Goal: Book appointment/travel/reservation

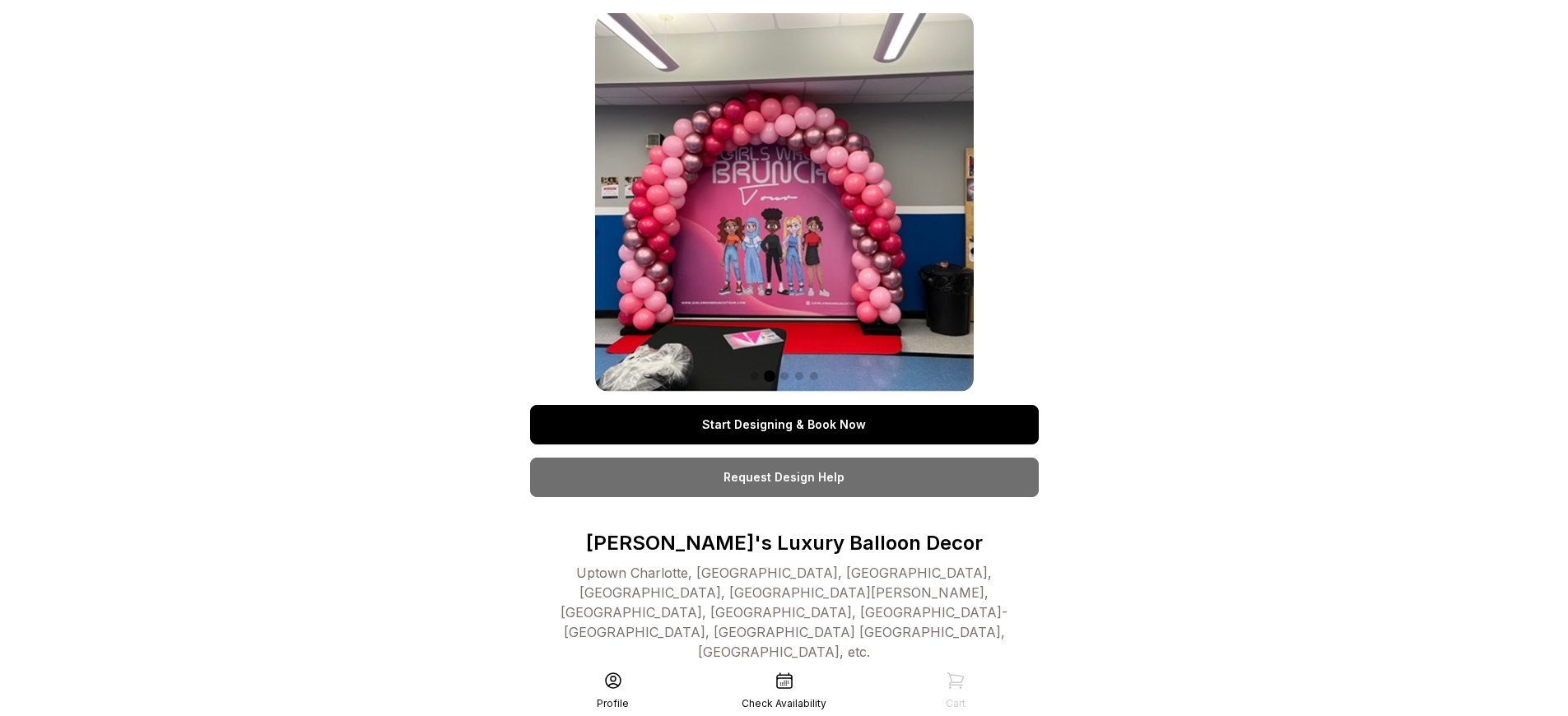
click at [784, 425] on link "Start Designing & Book Now" at bounding box center [784, 424] width 509 height 39
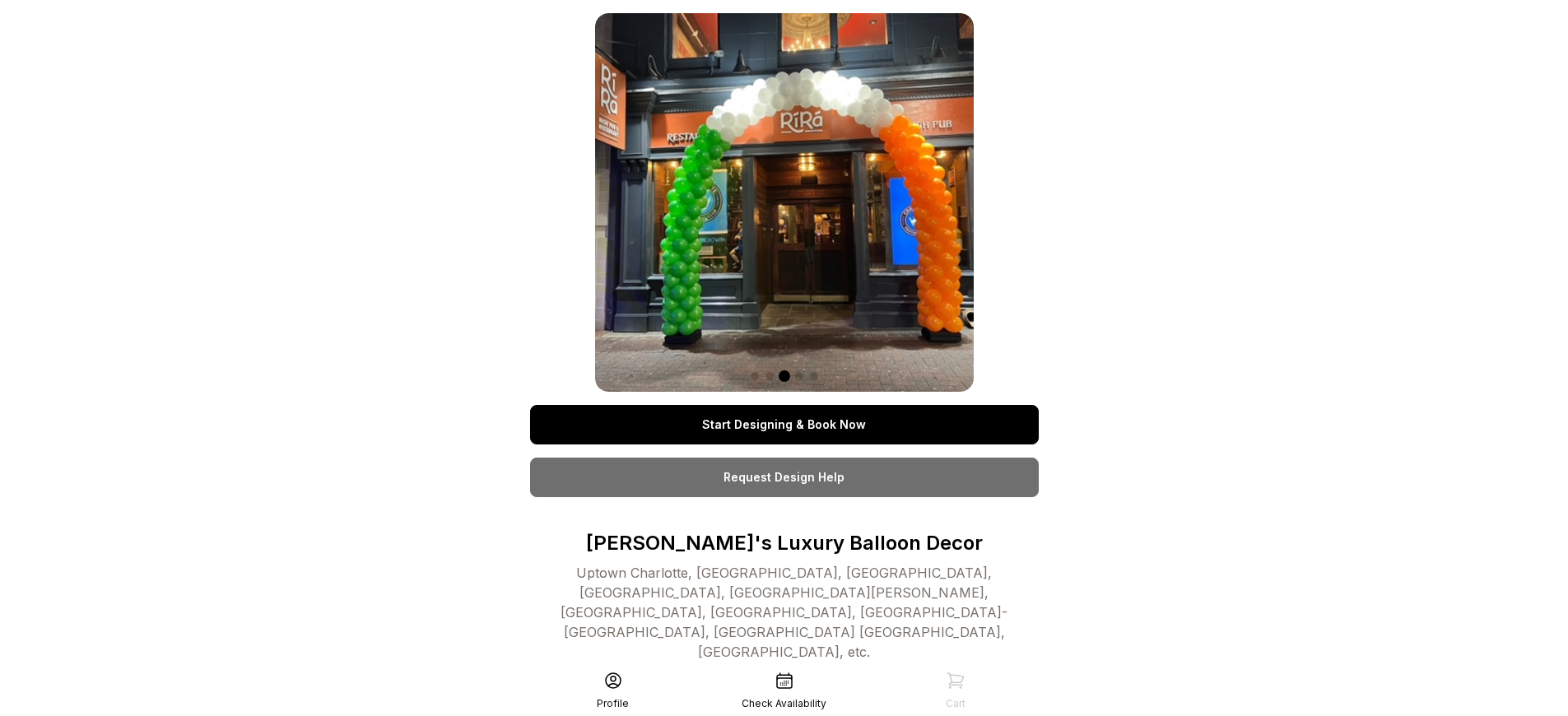
click at [784, 425] on link "Start Designing & Book Now" at bounding box center [784, 424] width 509 height 39
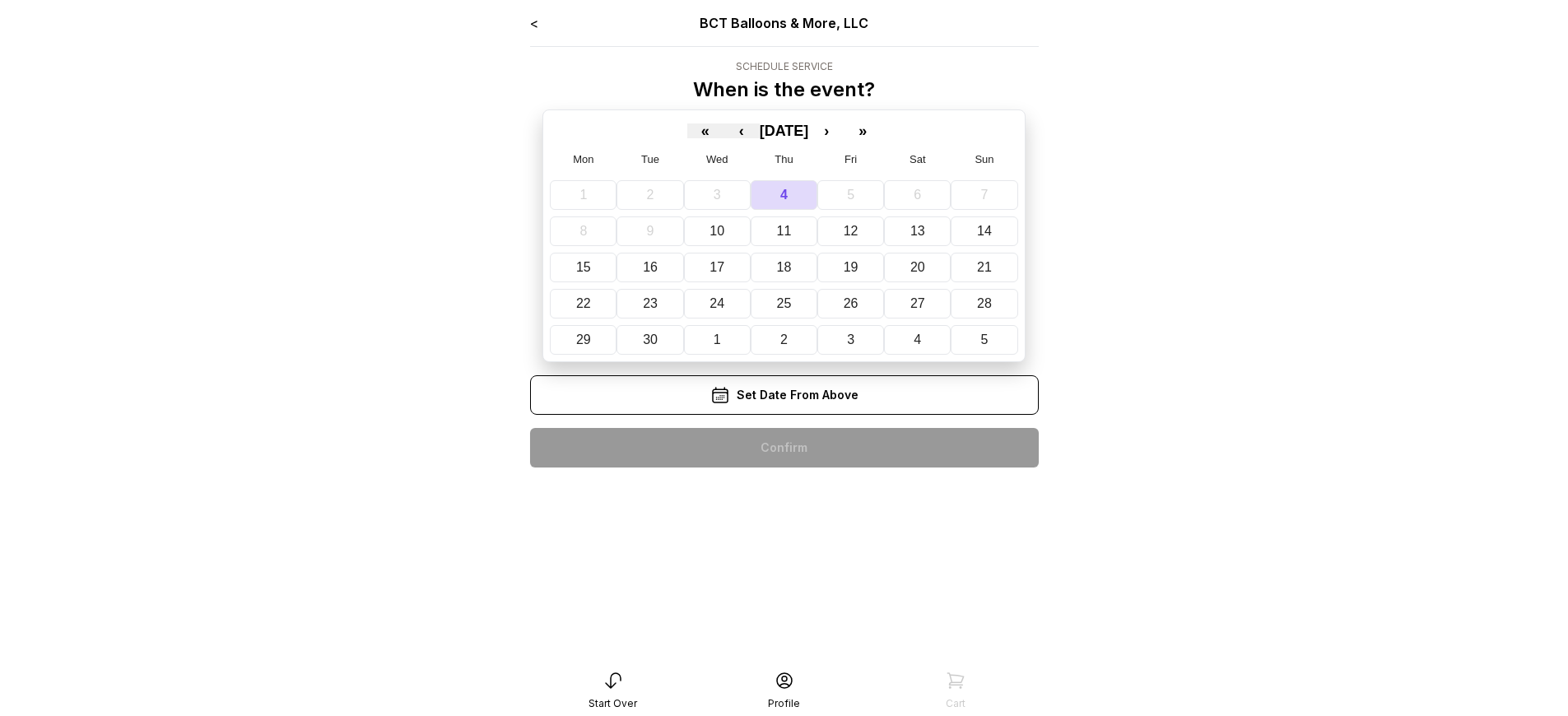
click at [784, 448] on div "< BCT Balloons & More, LLC Schedule Service When is the event? « ‹ [DATE] › » M…" at bounding box center [784, 247] width 509 height 468
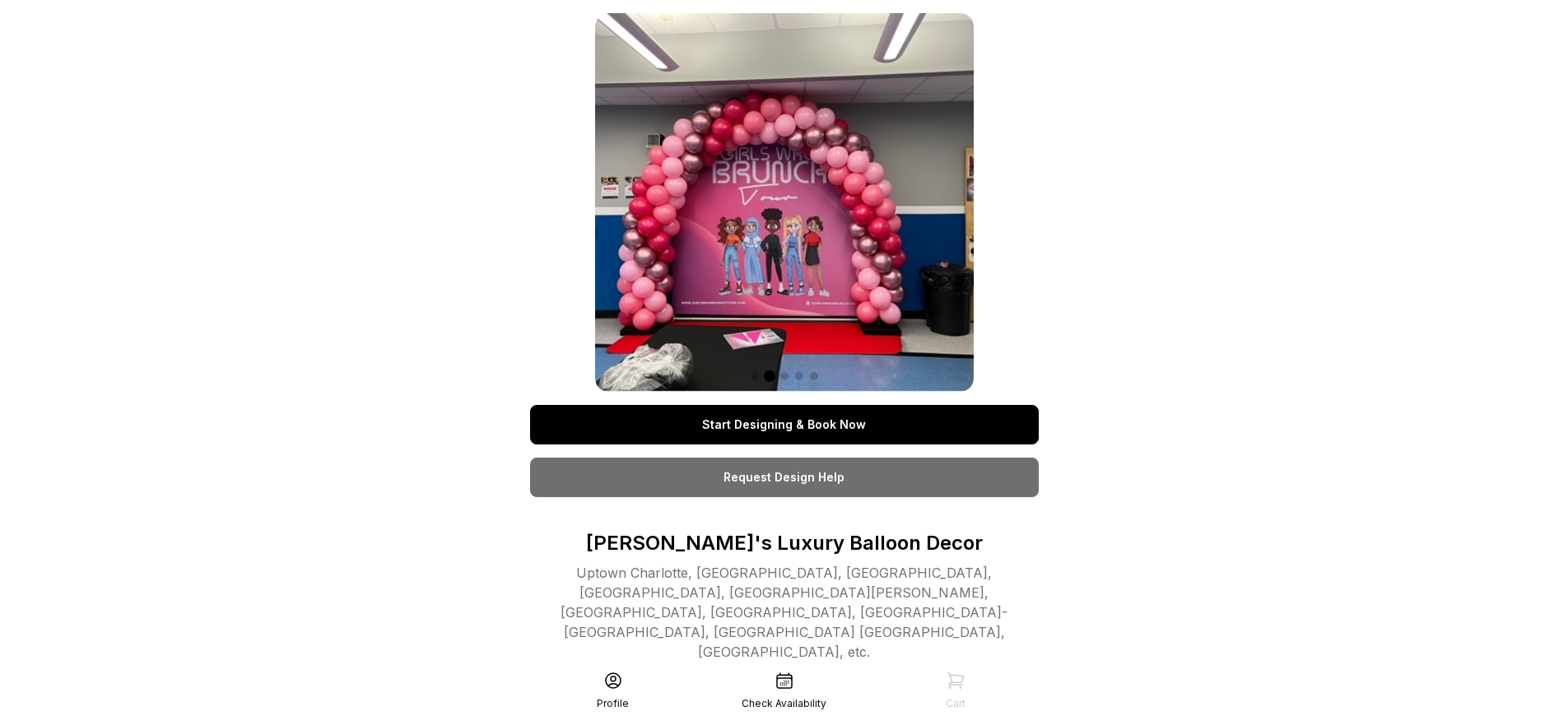
click at [784, 425] on link "Start Designing & Book Now" at bounding box center [784, 424] width 509 height 39
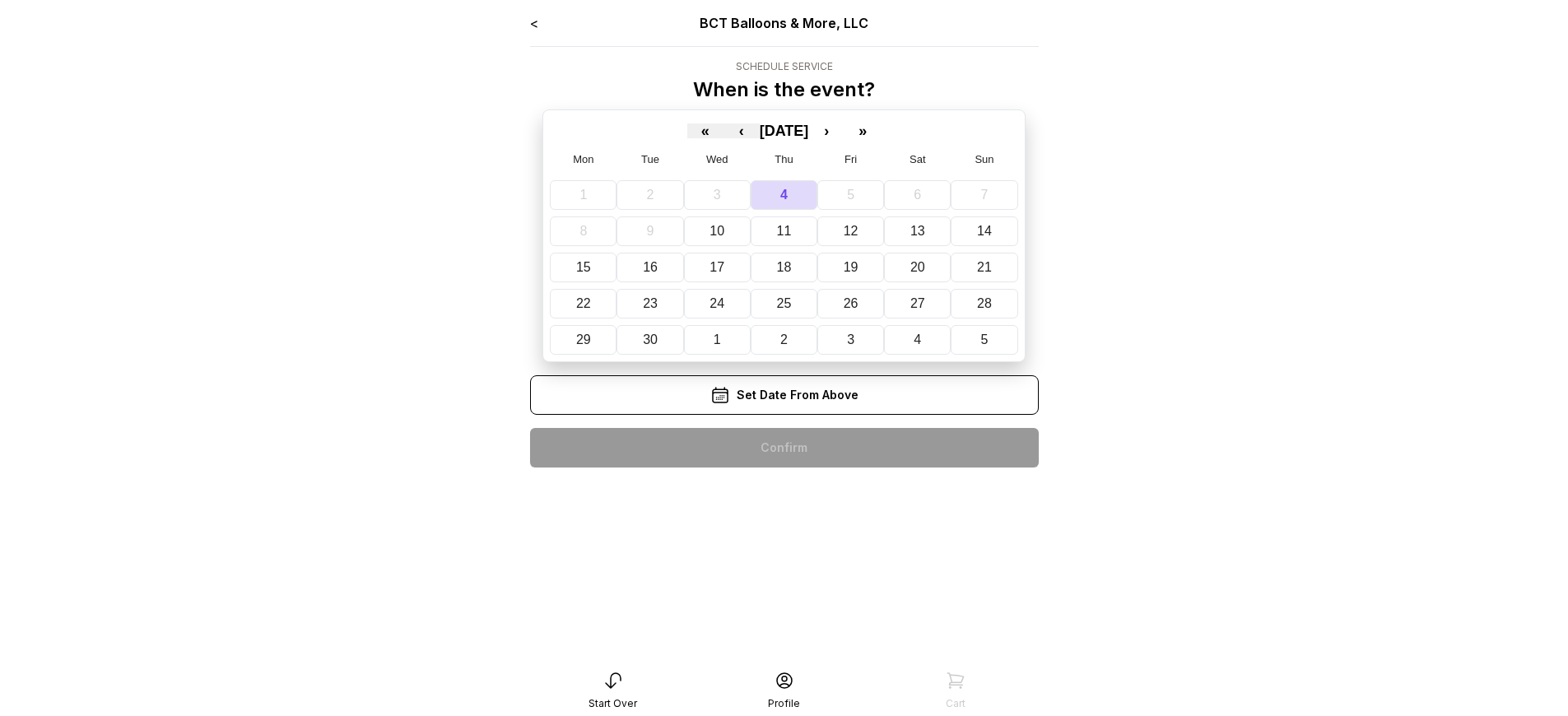
click at [784, 448] on div "< BCT Balloons & More, LLC Schedule Service When is the event? « ‹ [DATE] › » M…" at bounding box center [784, 247] width 509 height 468
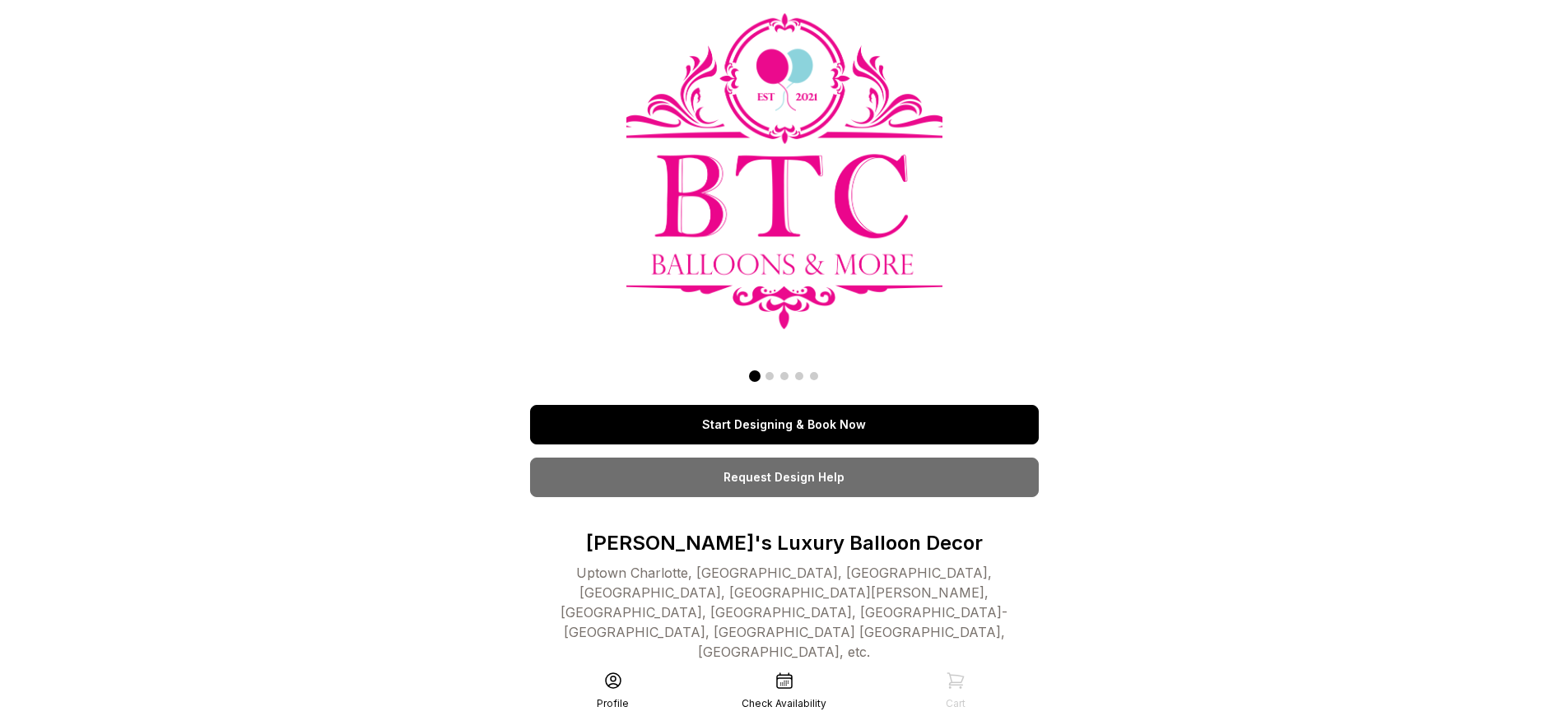
click at [784, 425] on link "Start Designing & Book Now" at bounding box center [784, 424] width 509 height 39
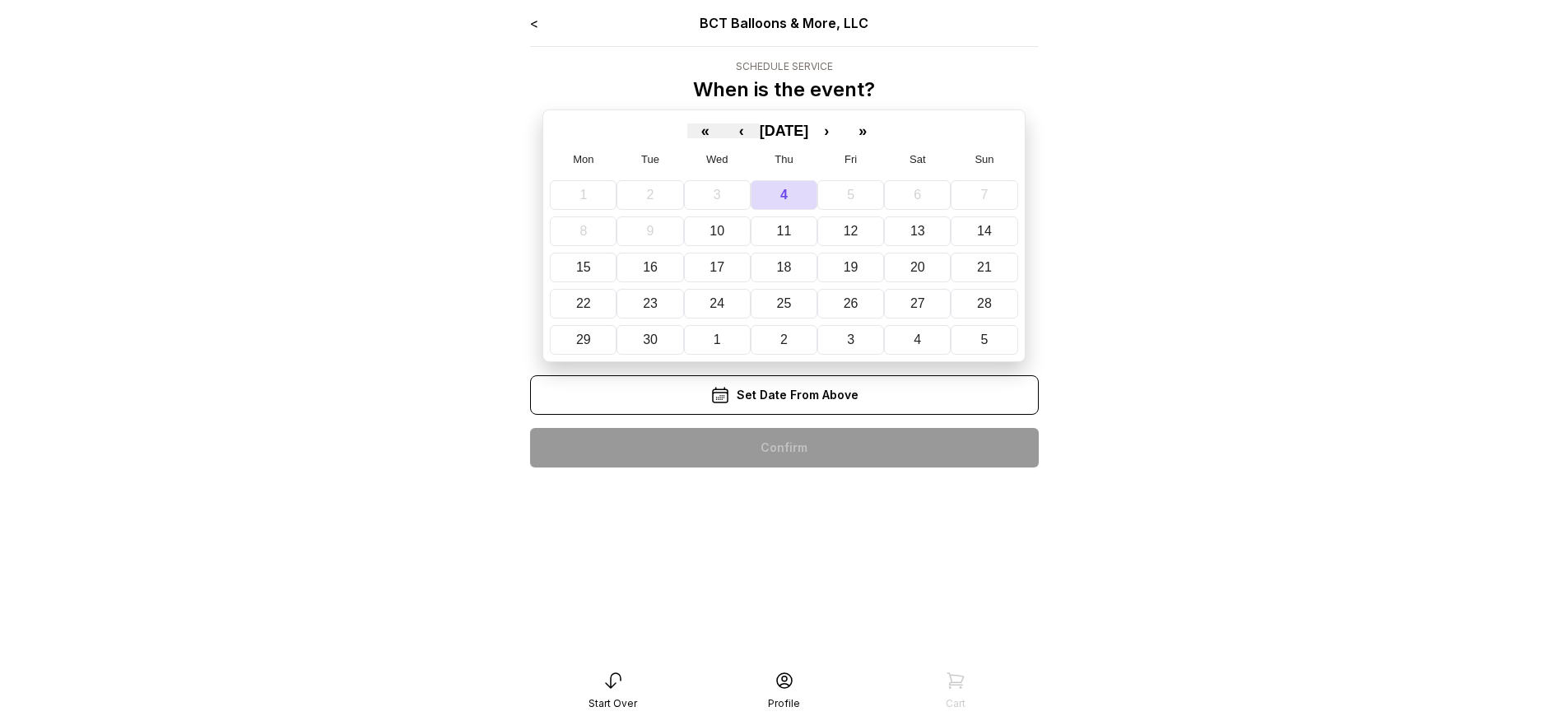
click at [784, 448] on div "< BCT Balloons & More, LLC Schedule Service When is the event? « ‹ [DATE] › » M…" at bounding box center [784, 247] width 509 height 468
click at [784, 448] on div "< BCT Balloons & More, LLC Schedule Service When is the event? « ‹ September 20…" at bounding box center [784, 247] width 509 height 468
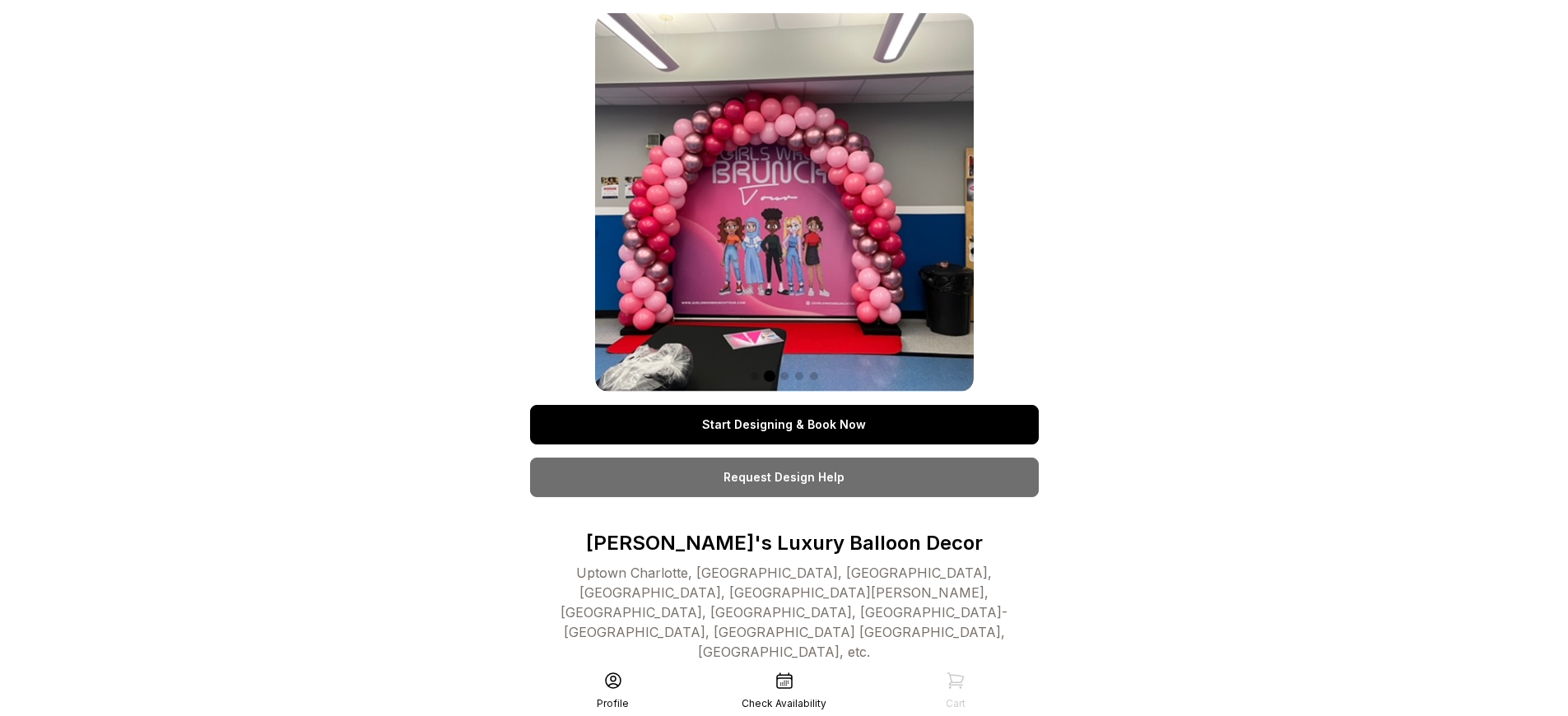
click at [784, 425] on link "Start Designing & Book Now" at bounding box center [784, 424] width 509 height 39
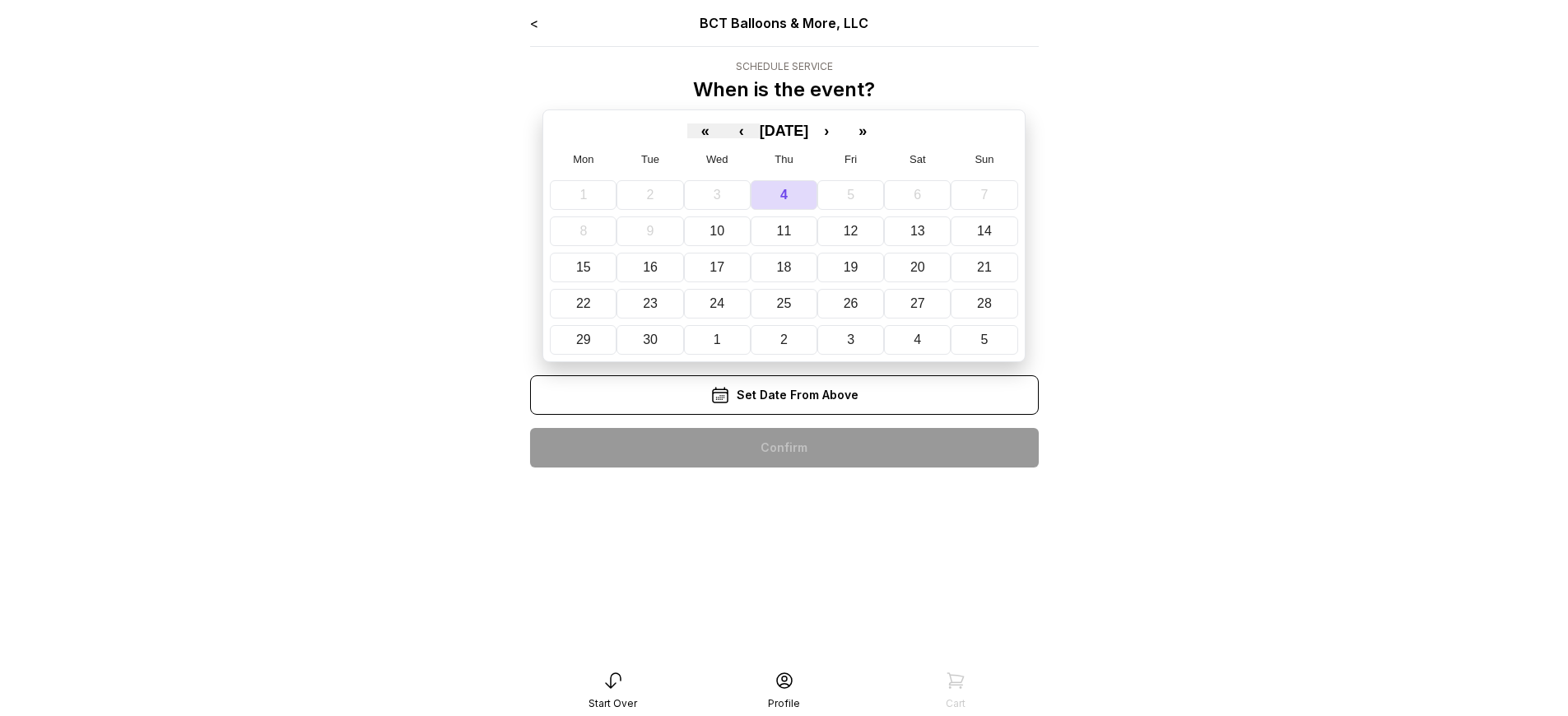
click at [784, 448] on div "< BCT Balloons & More, LLC Schedule Service When is the event? « ‹ [DATE] › » M…" at bounding box center [784, 247] width 509 height 468
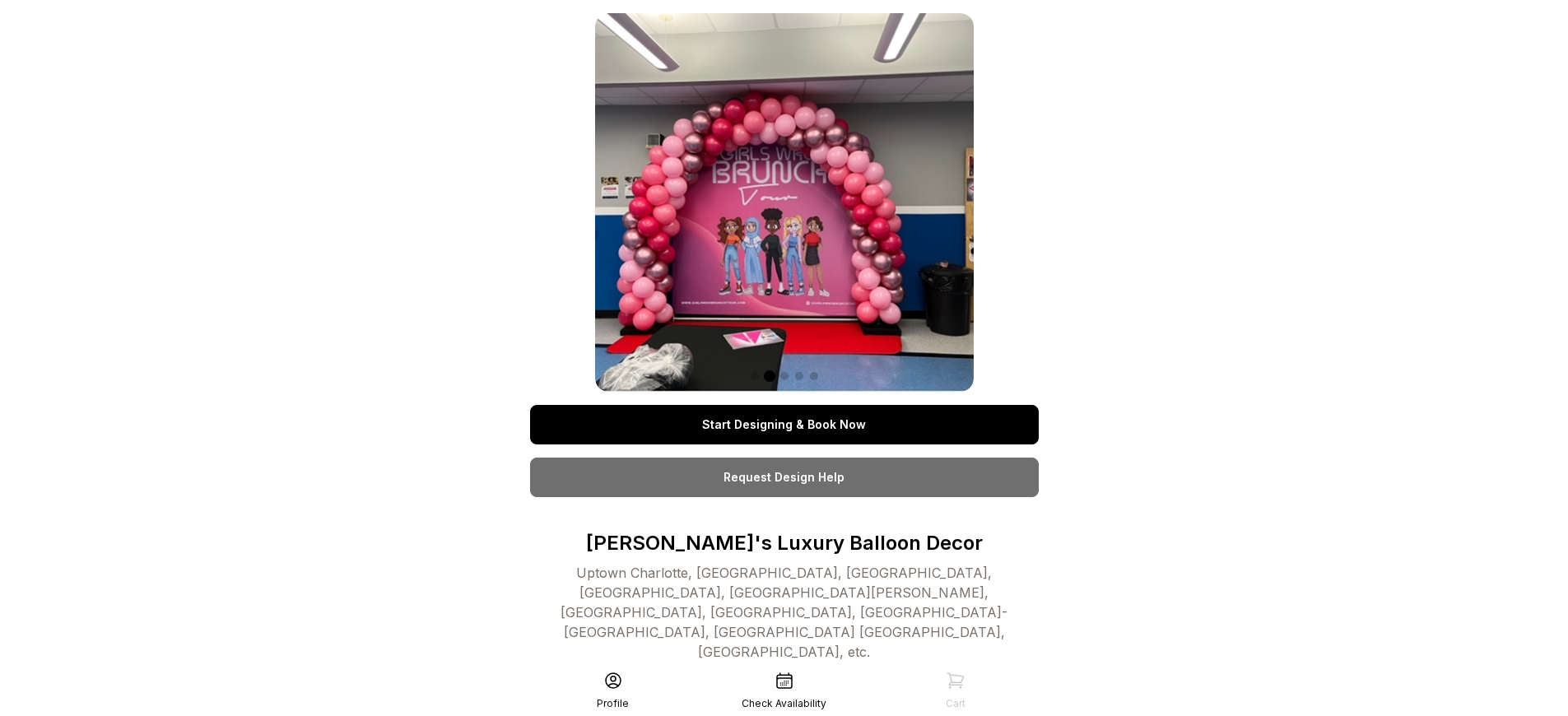
click at [784, 425] on link "Start Designing & Book Now" at bounding box center [784, 424] width 509 height 39
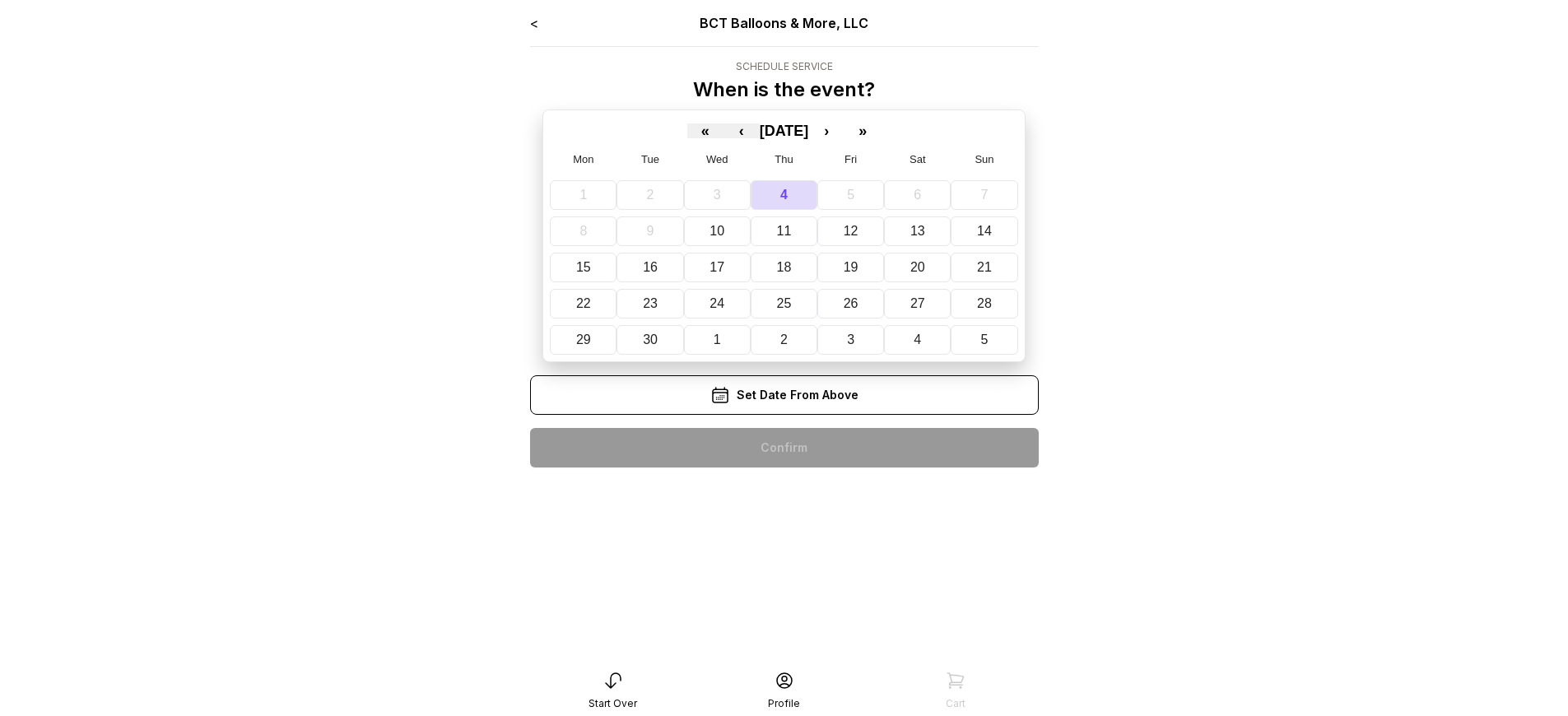
click at [784, 448] on div "< BCT Balloons & More, LLC Schedule Service When is the event? « ‹ [DATE] › » M…" at bounding box center [784, 247] width 509 height 468
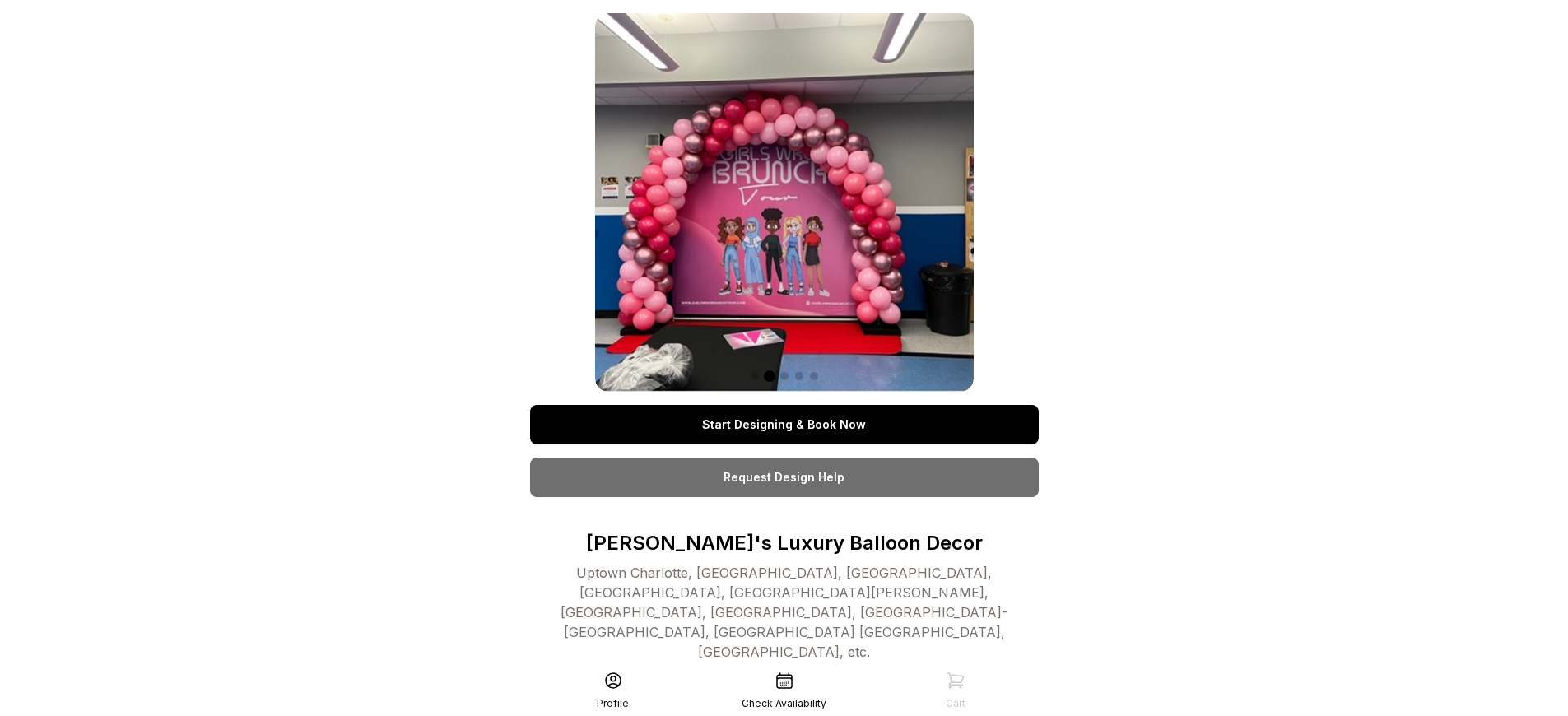
click at [784, 425] on link "Start Designing & Book Now" at bounding box center [784, 424] width 509 height 39
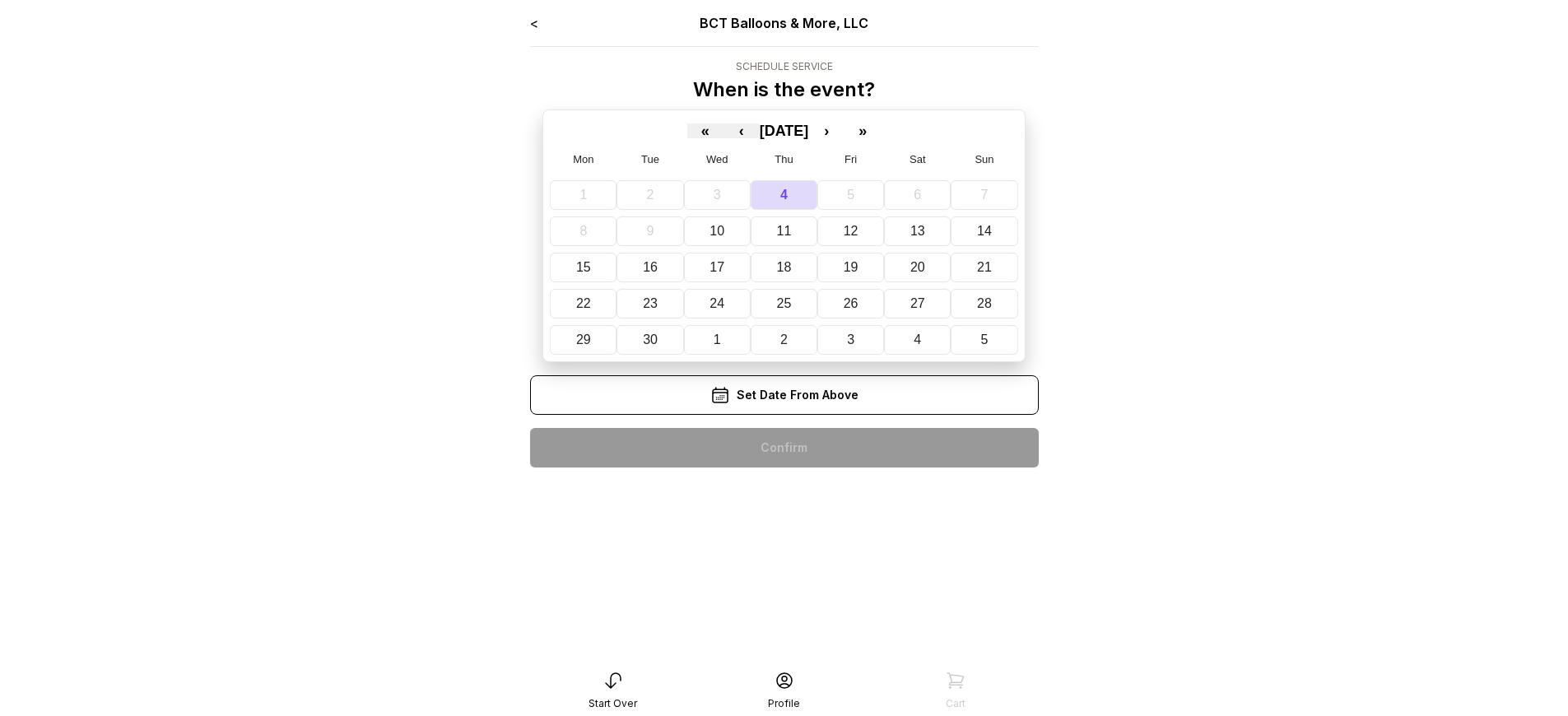
click at [784, 448] on div "< BCT Balloons & More, LLC Schedule Service When is the event? « ‹ [DATE] › » M…" at bounding box center [784, 247] width 509 height 468
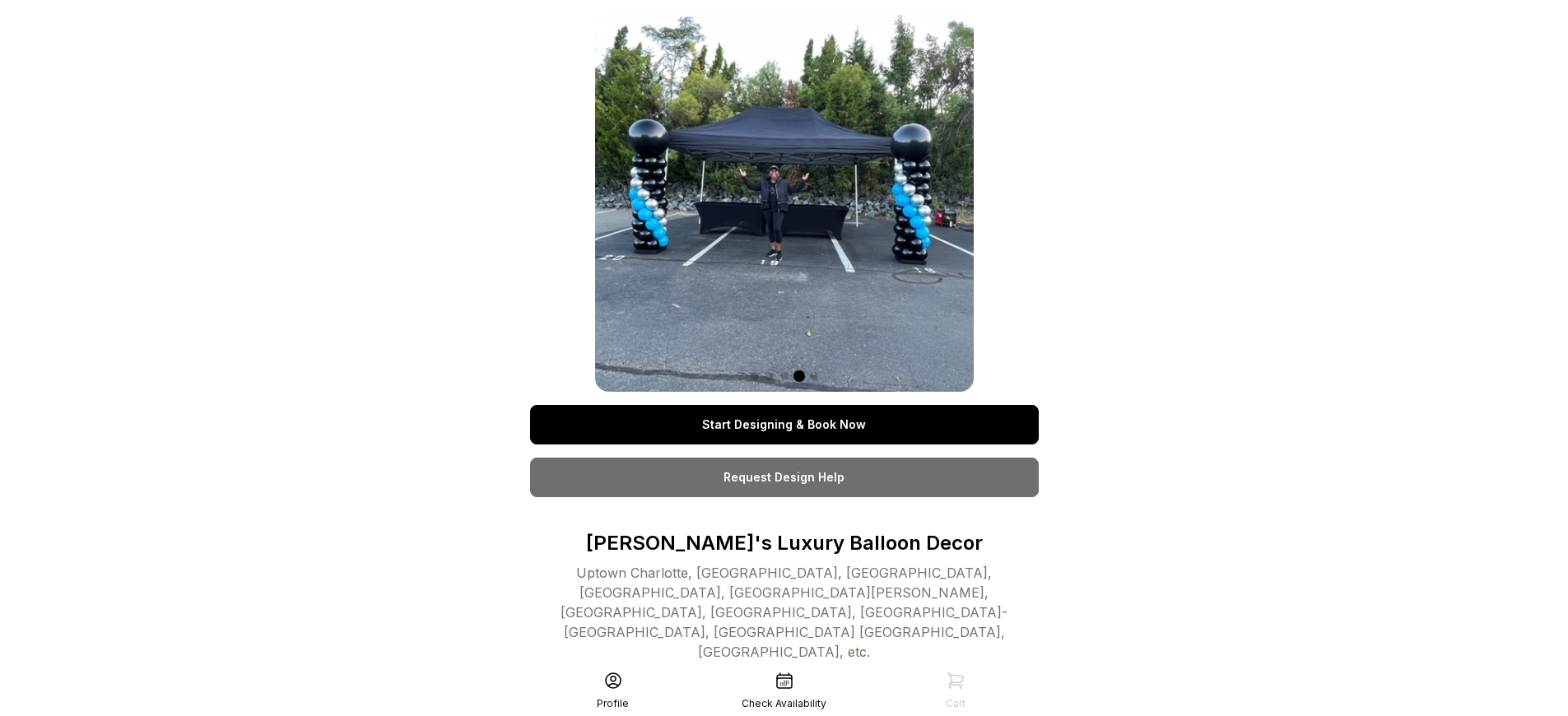
click at [784, 425] on link "Start Designing & Book Now" at bounding box center [784, 424] width 509 height 39
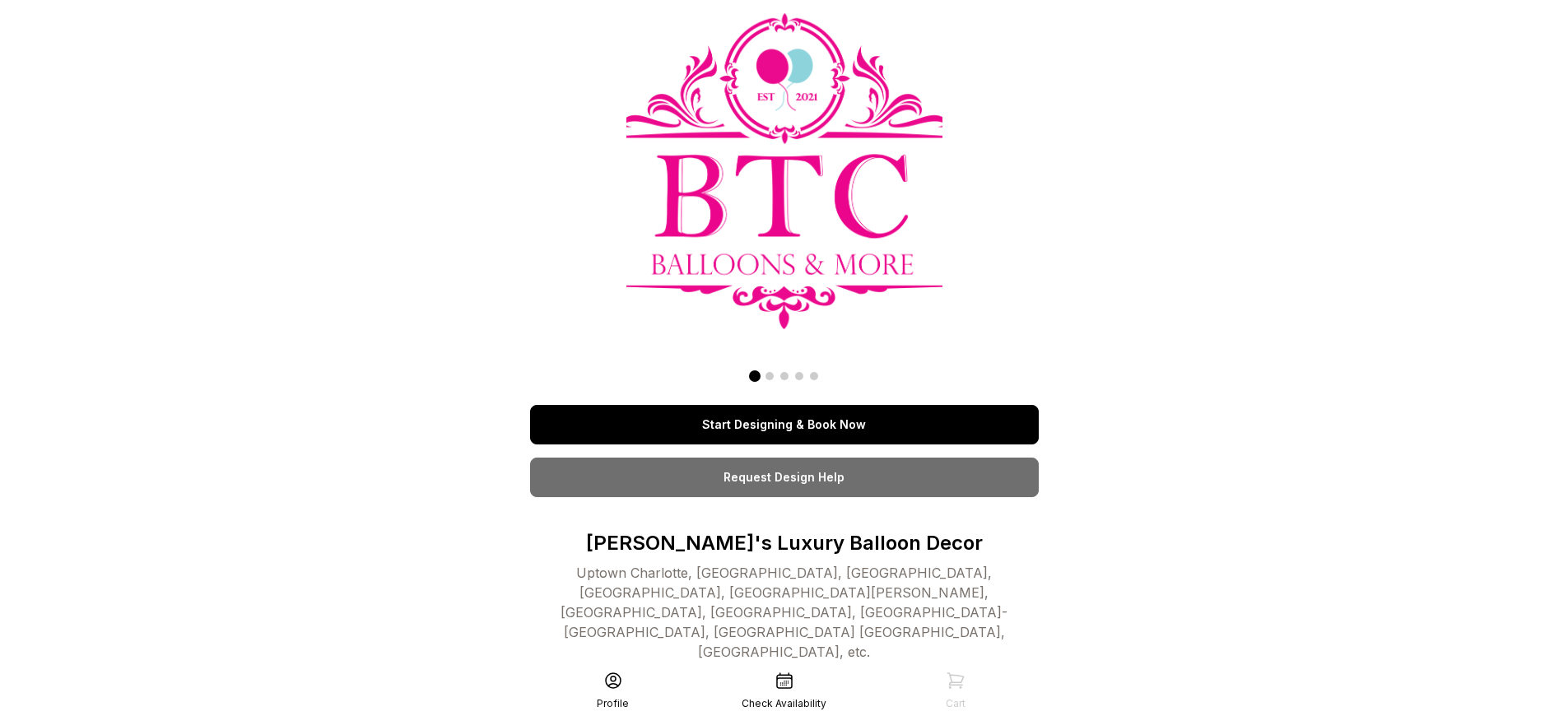
click at [784, 425] on link "Start Designing & Book Now" at bounding box center [784, 424] width 509 height 39
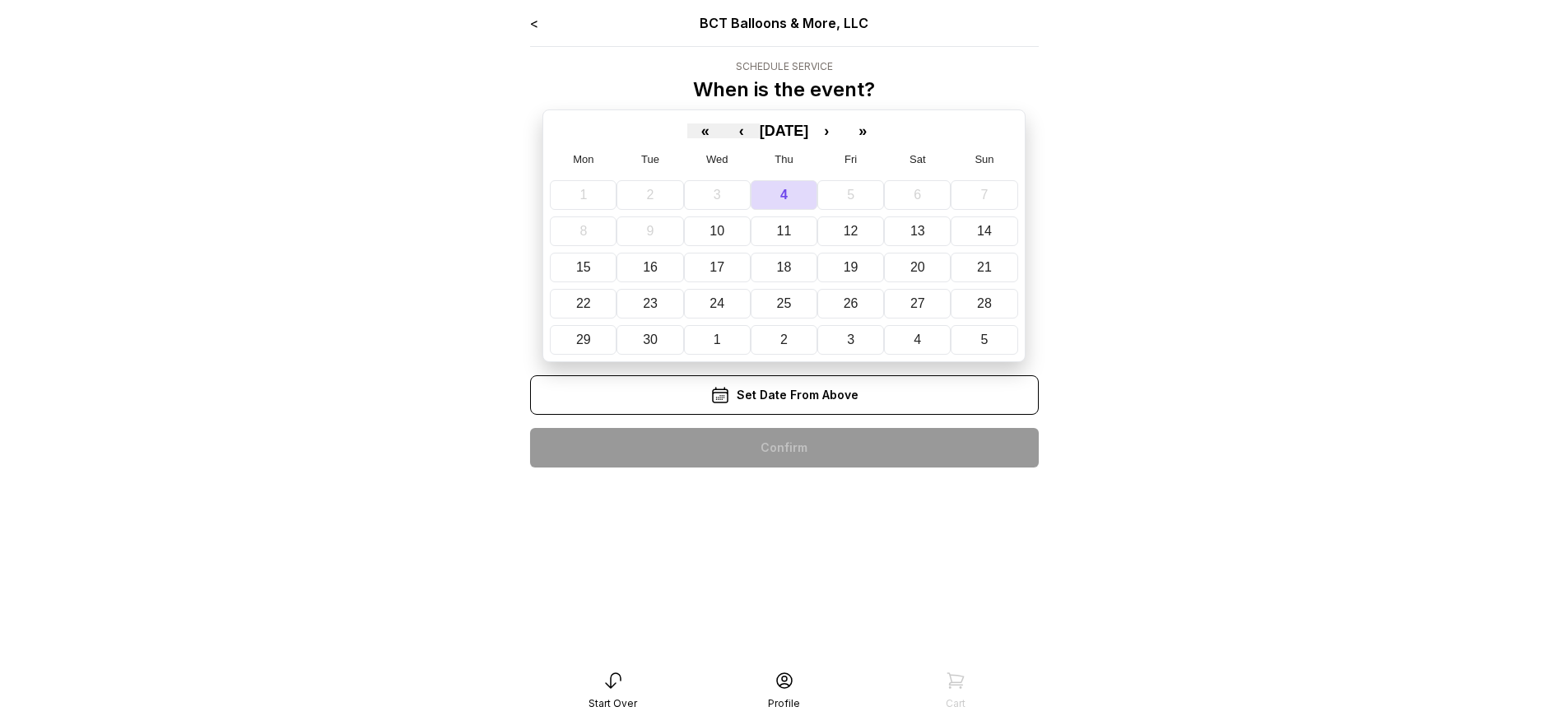
scroll to position [32, 0]
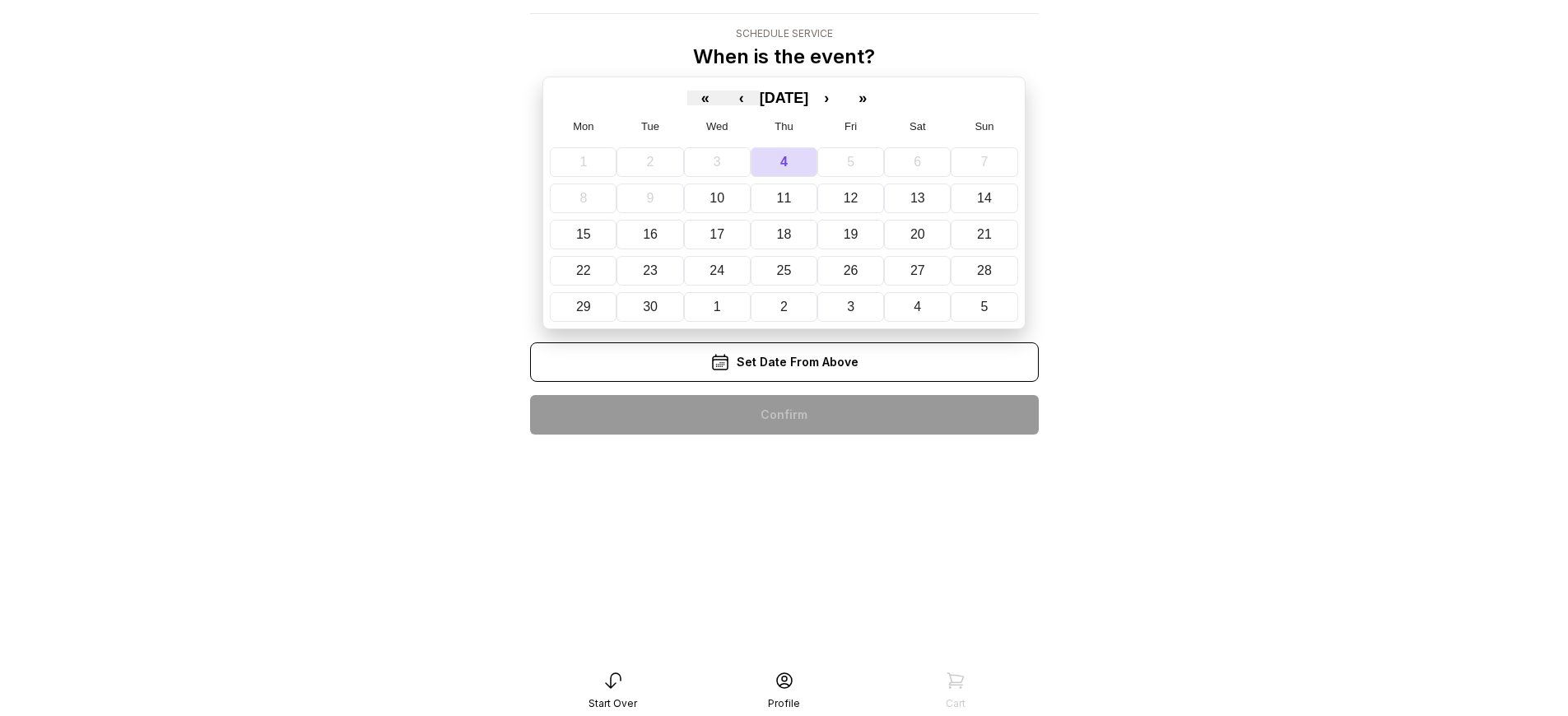
click at [784, 415] on div "< BCT Balloons & More, LLC Schedule Service When is the event? « ‹ September 20…" at bounding box center [784, 214] width 509 height 468
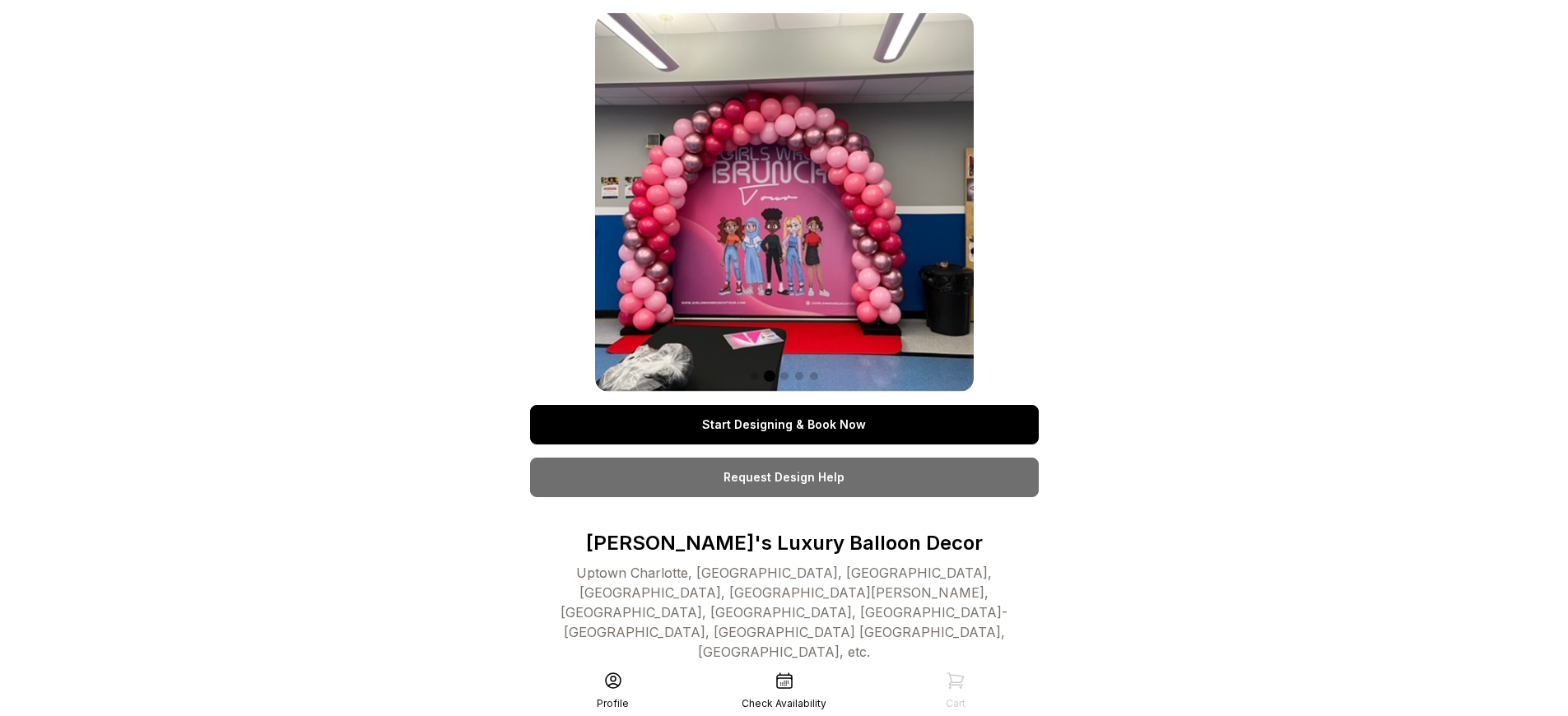
click at [784, 425] on link "Start Designing & Book Now" at bounding box center [784, 424] width 509 height 39
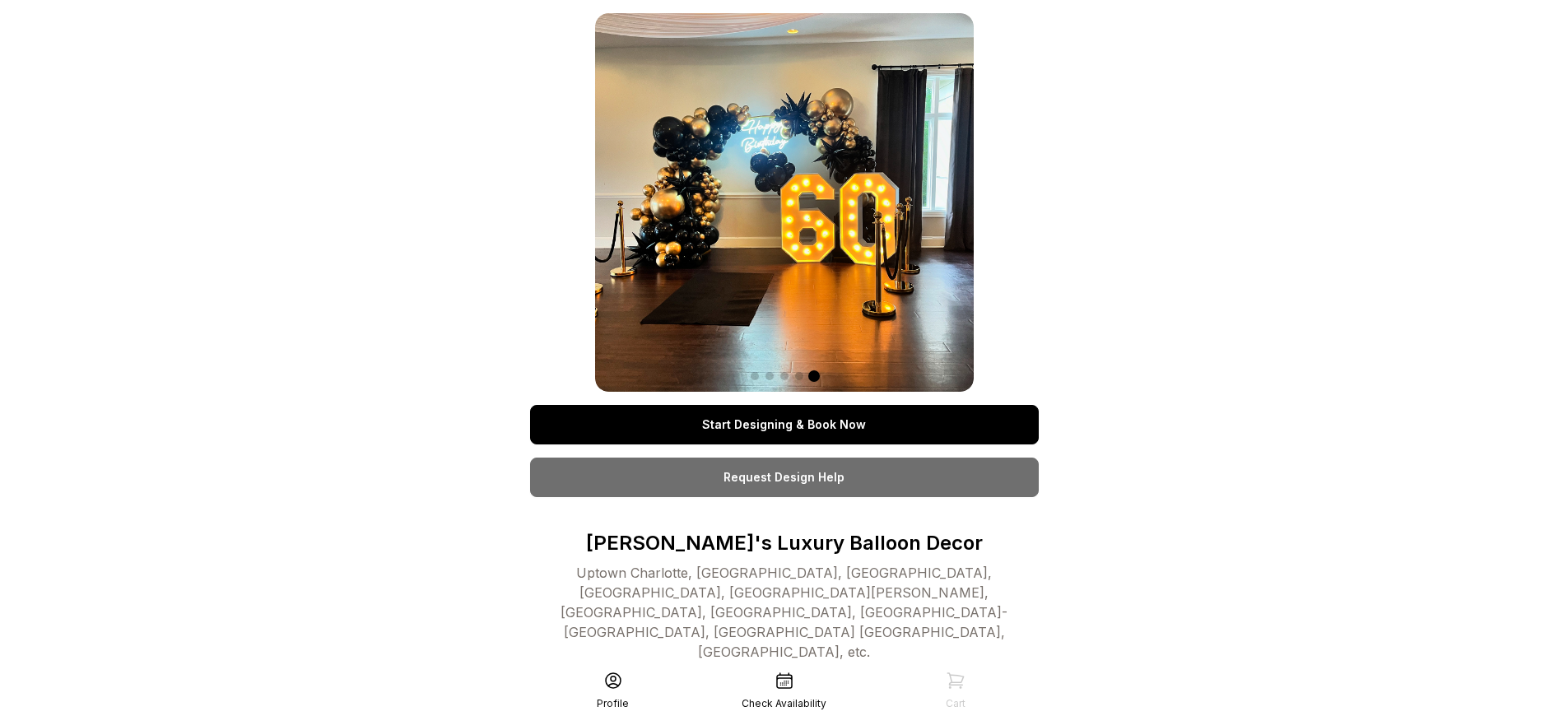
click at [784, 425] on link "Start Designing & Book Now" at bounding box center [784, 424] width 509 height 39
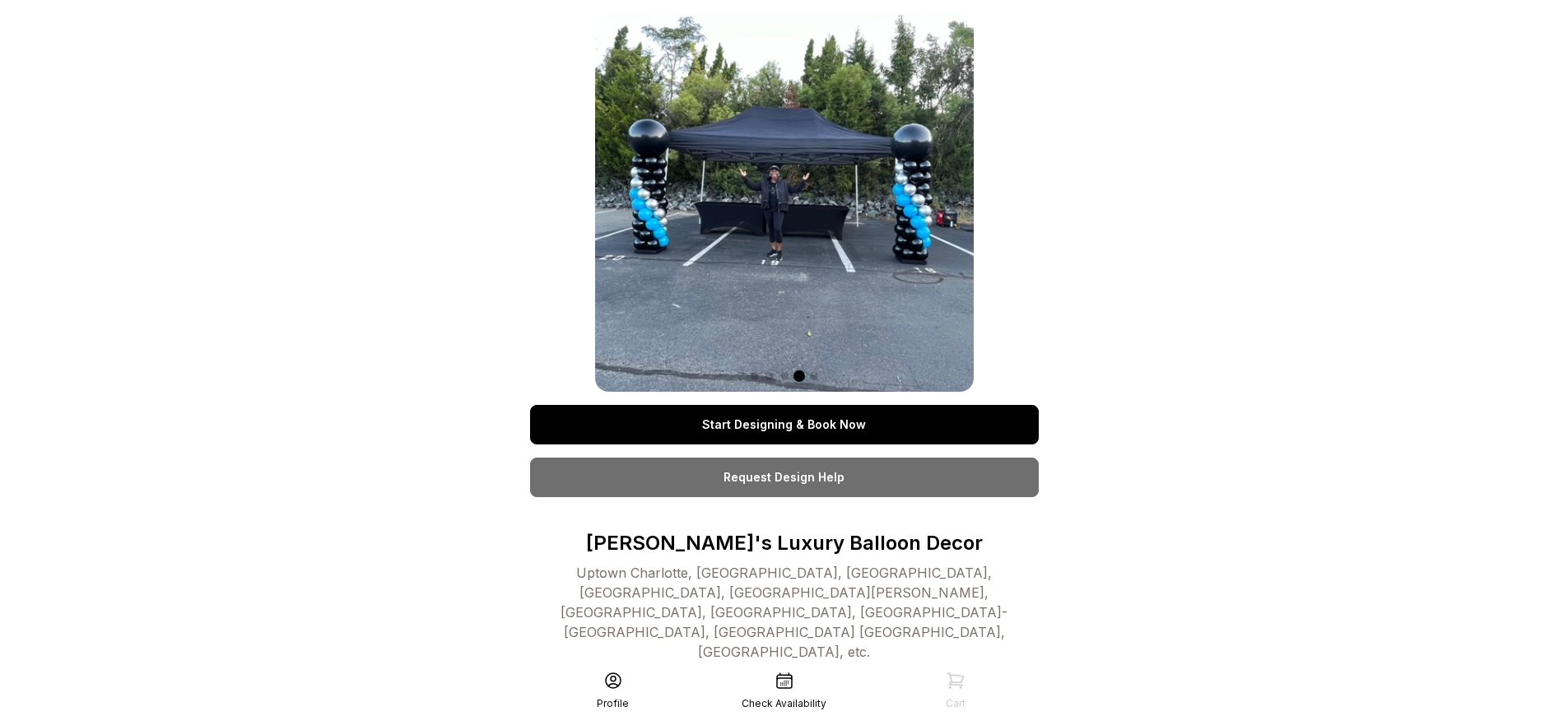
click at [784, 425] on link "Start Designing & Book Now" at bounding box center [784, 424] width 509 height 39
